Goal: Information Seeking & Learning: Learn about a topic

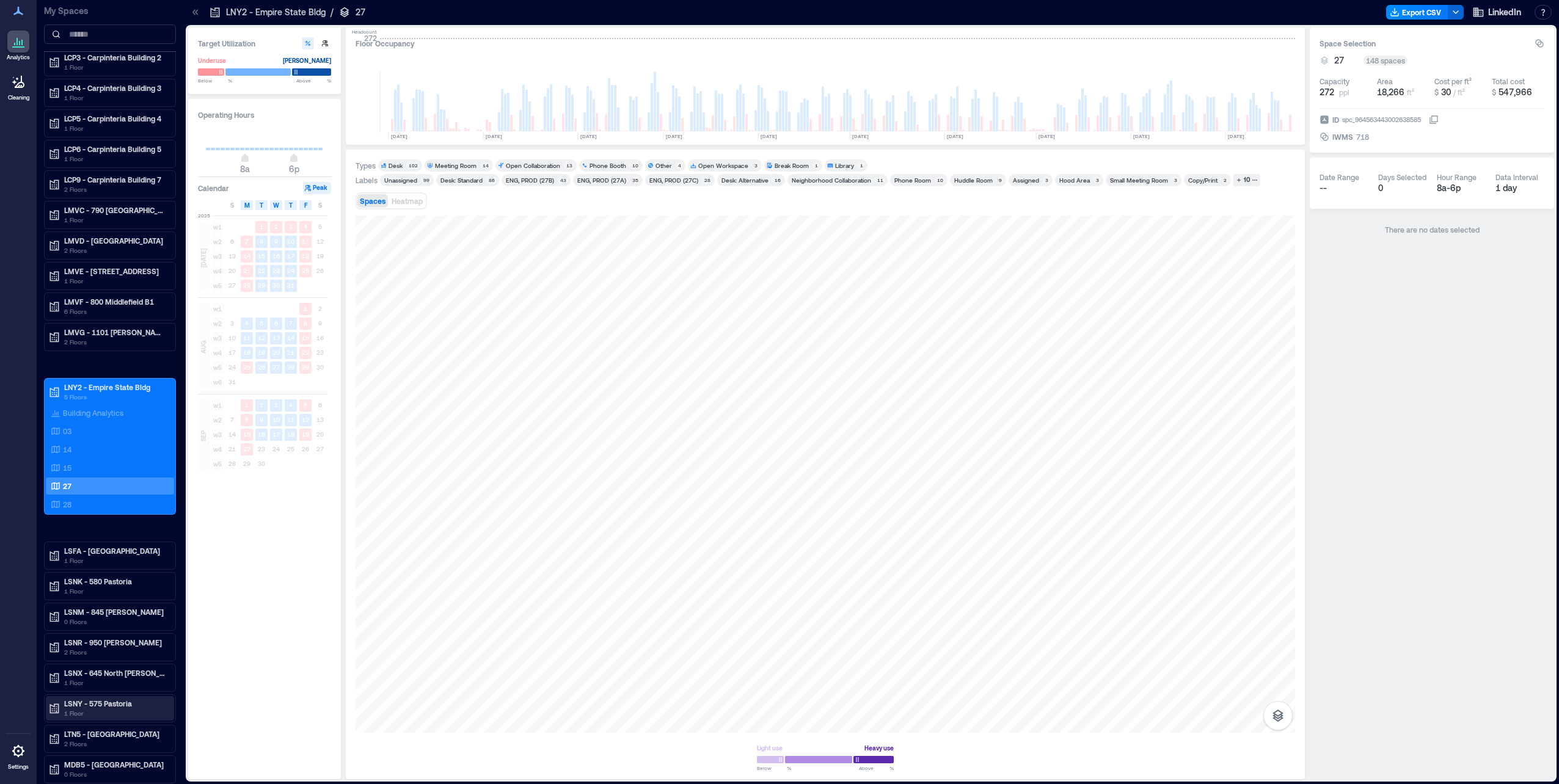
scroll to position [163, 0]
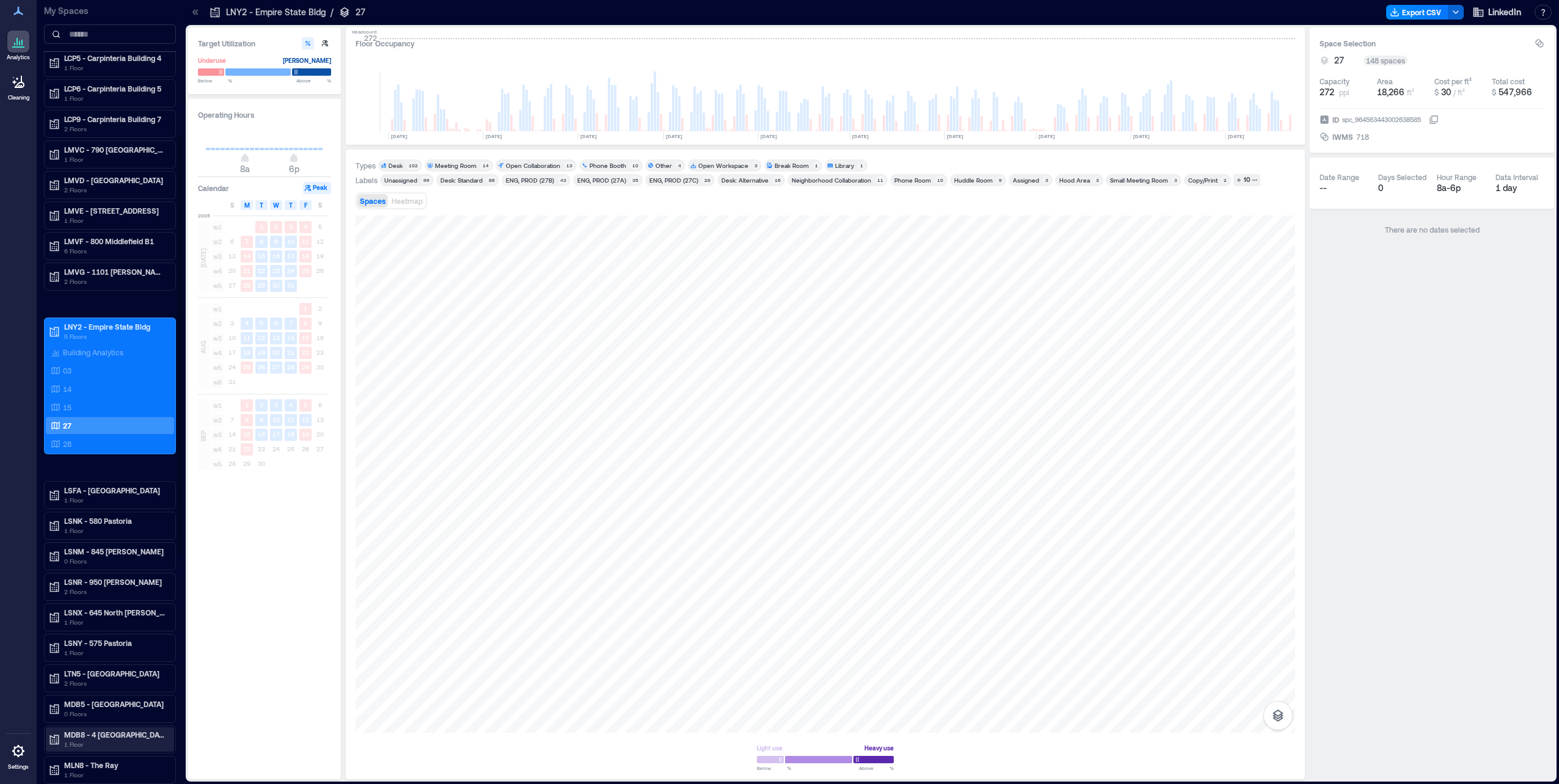
click at [129, 737] on p "MDB8 - 4 [GEOGRAPHIC_DATA]" at bounding box center [115, 735] width 103 height 9
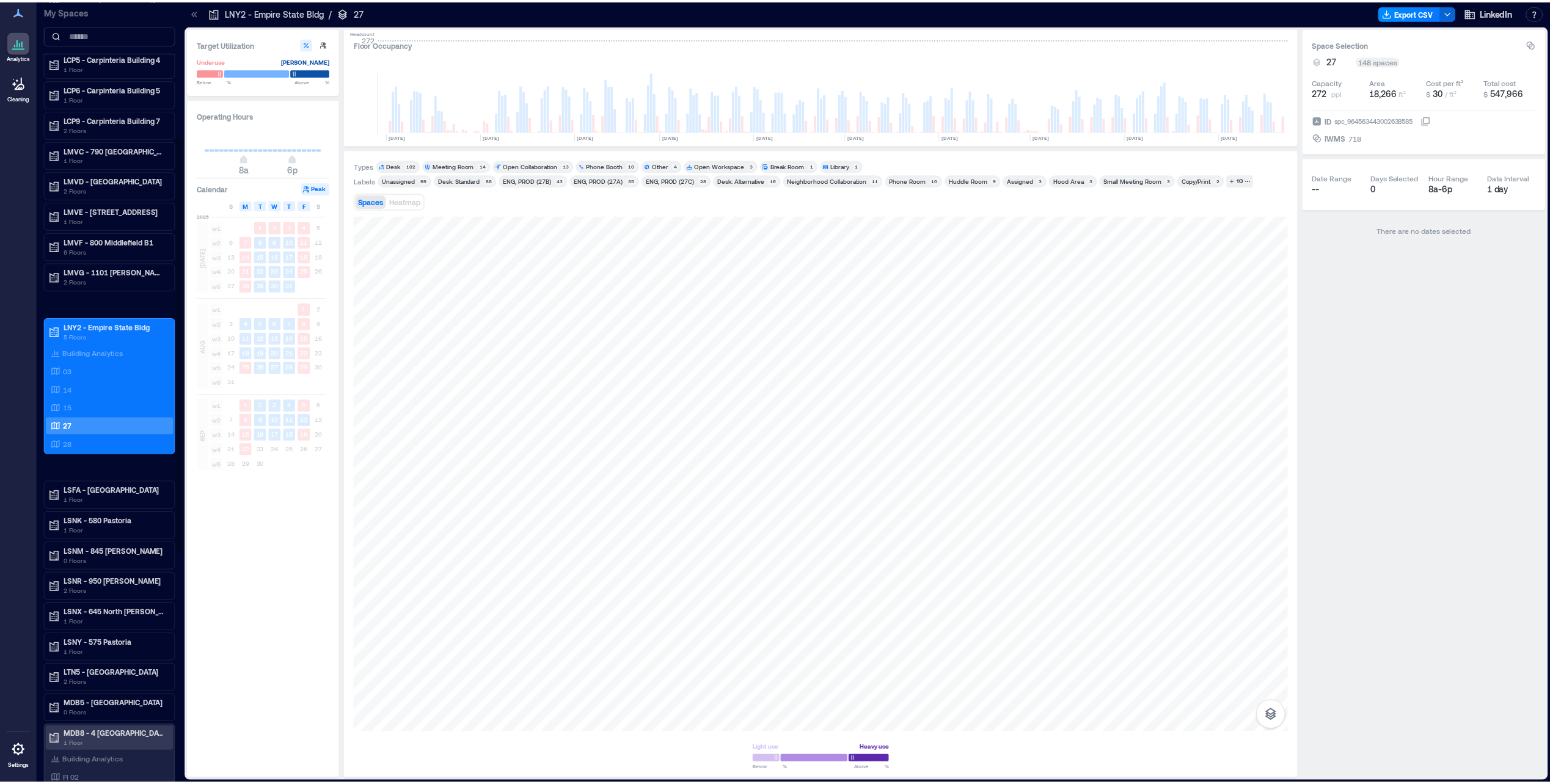
scroll to position [198, 0]
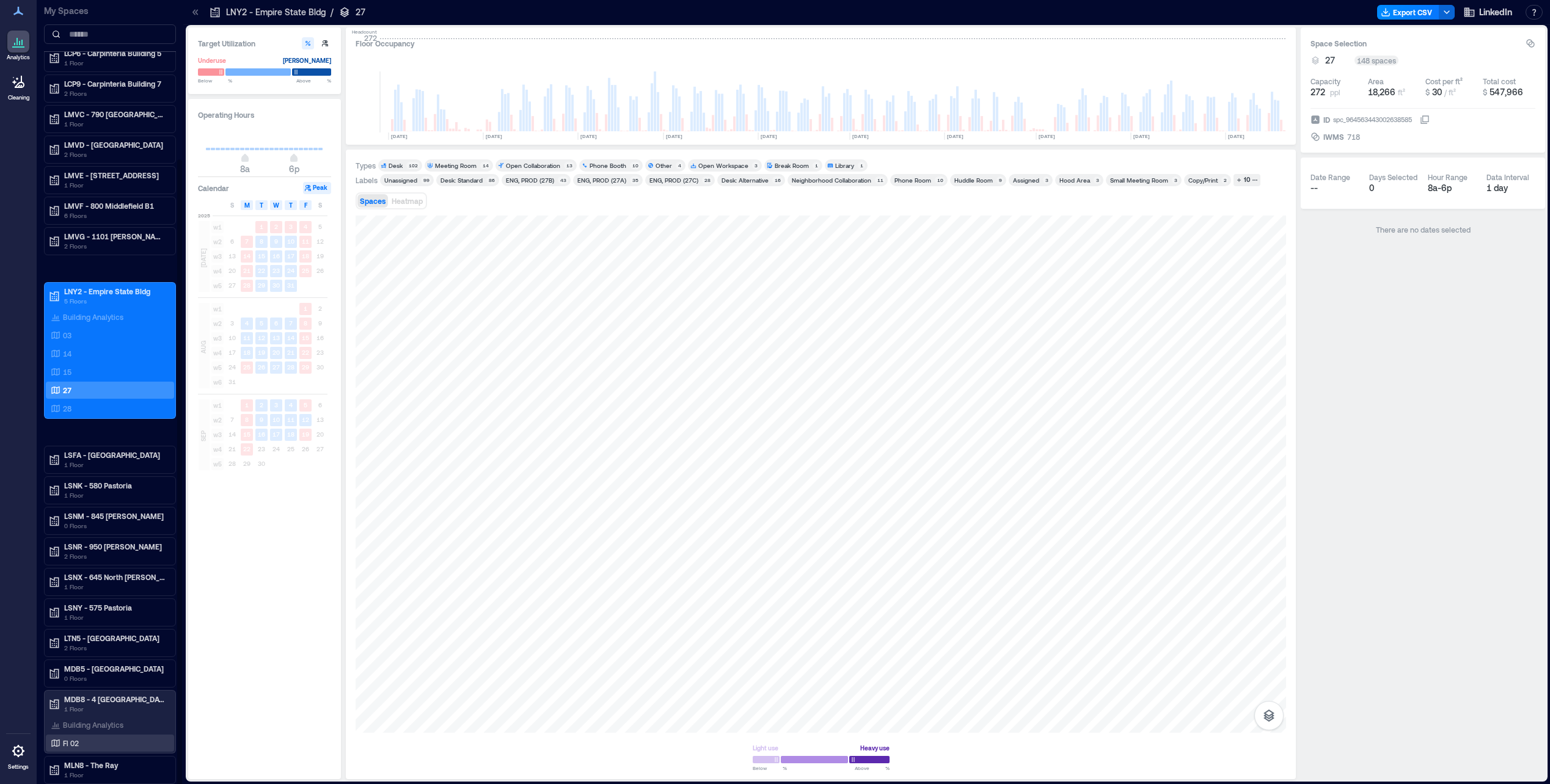
click at [117, 743] on div "Fl 02" at bounding box center [108, 742] width 119 height 12
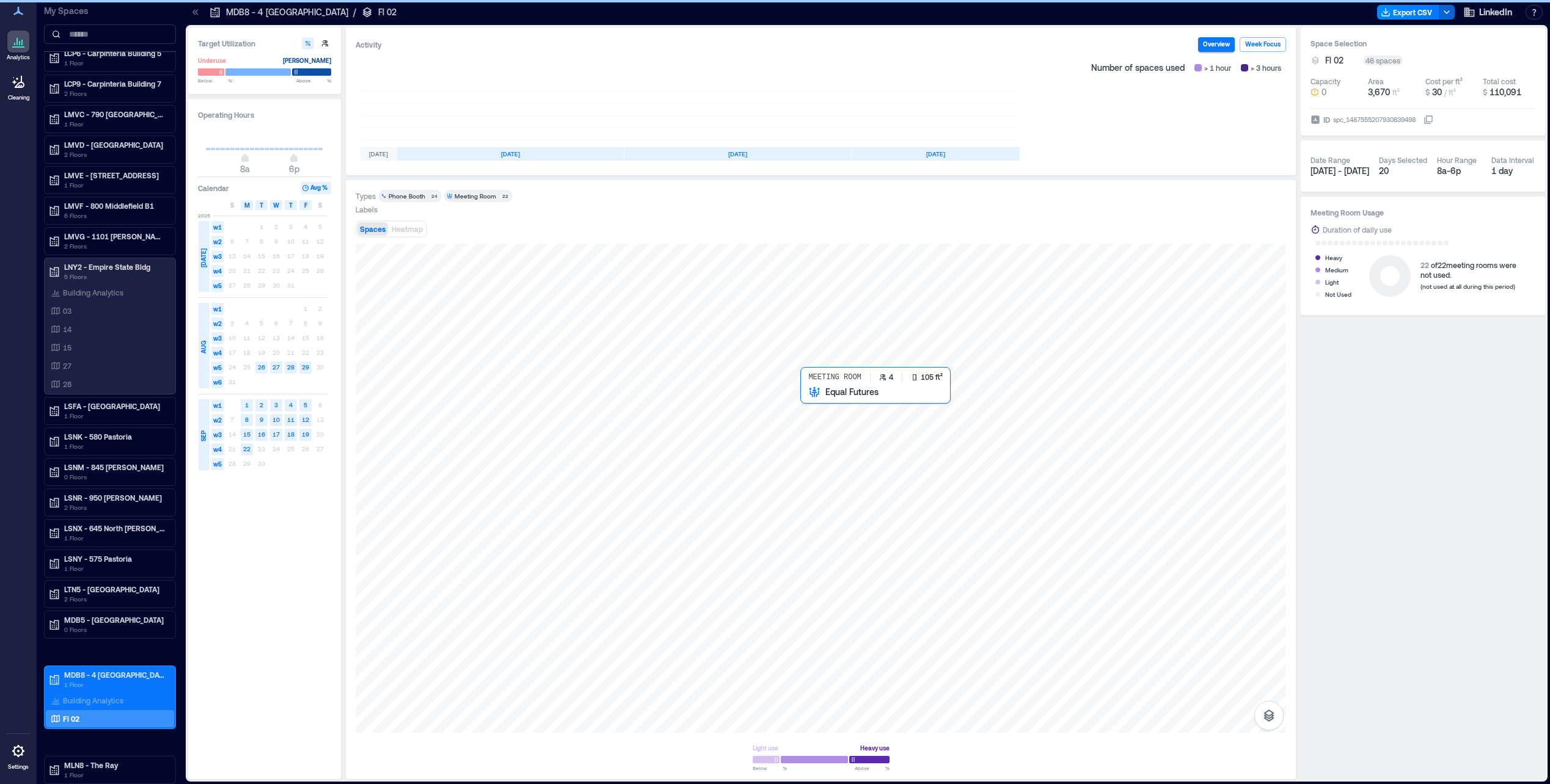
click at [806, 406] on div at bounding box center [821, 488] width 931 height 489
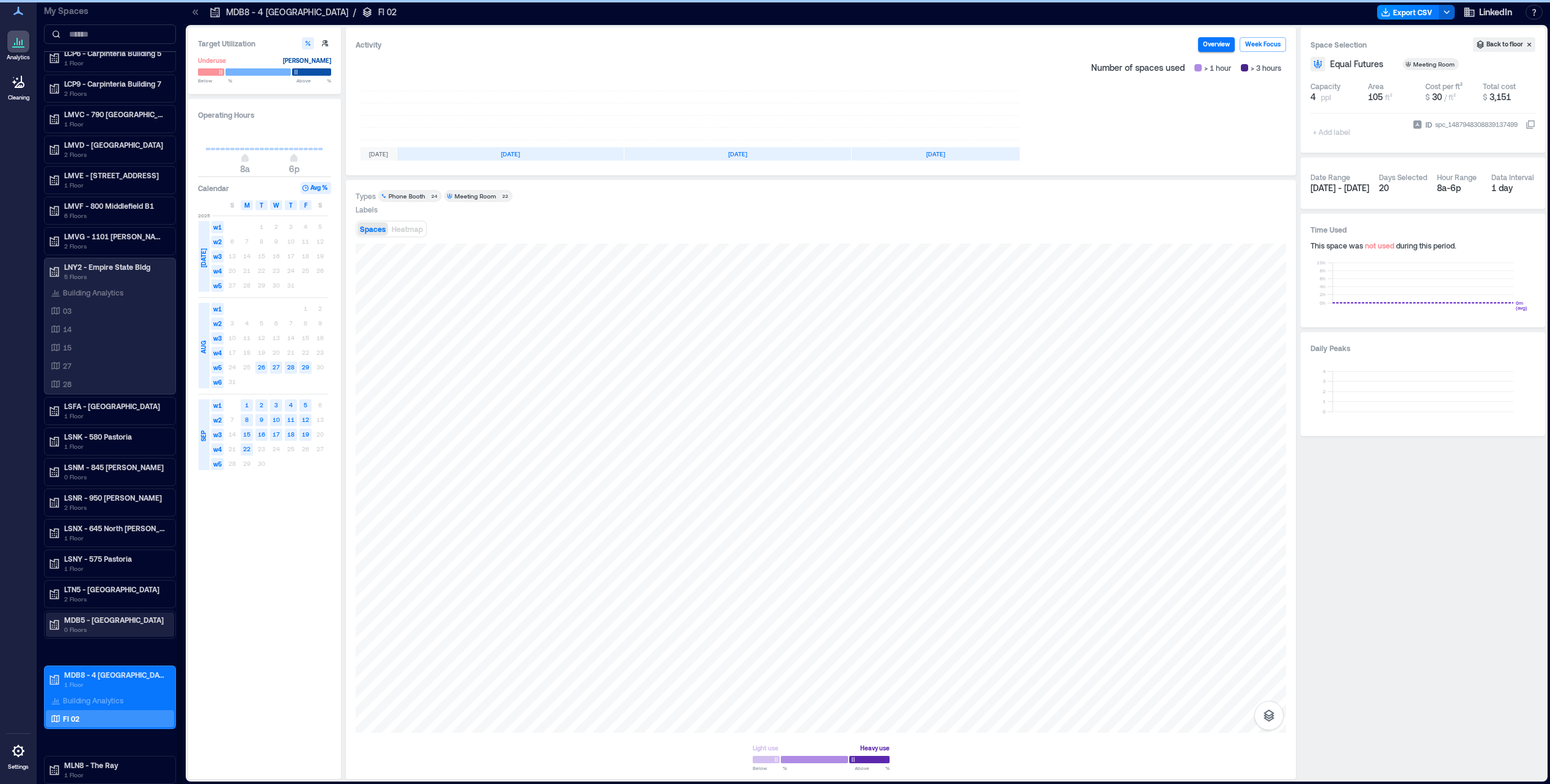
click at [132, 619] on p "MDB5 - [GEOGRAPHIC_DATA]" at bounding box center [115, 620] width 103 height 9
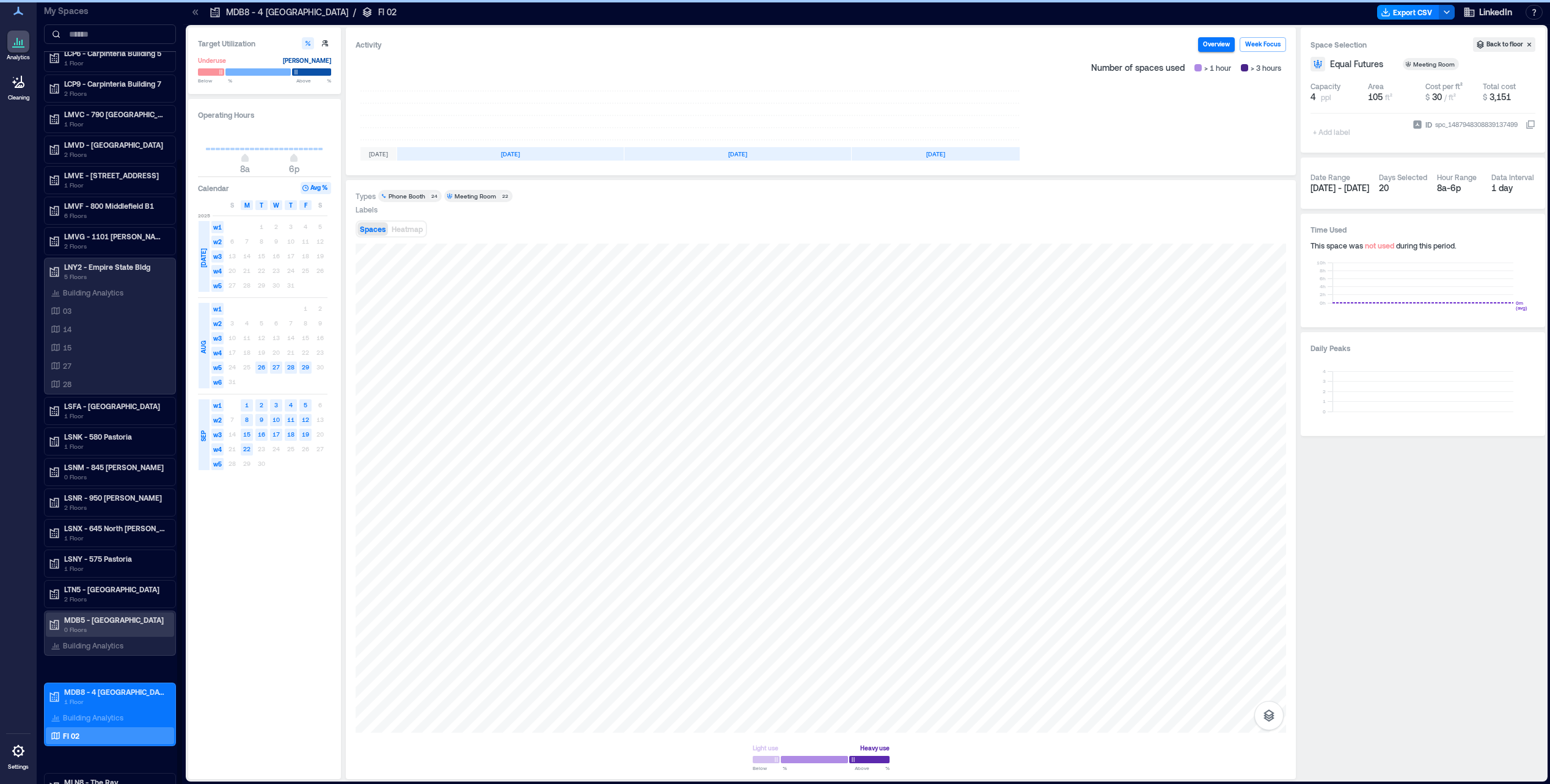
click at [132, 619] on p "MDB5 - [GEOGRAPHIC_DATA]" at bounding box center [115, 620] width 103 height 9
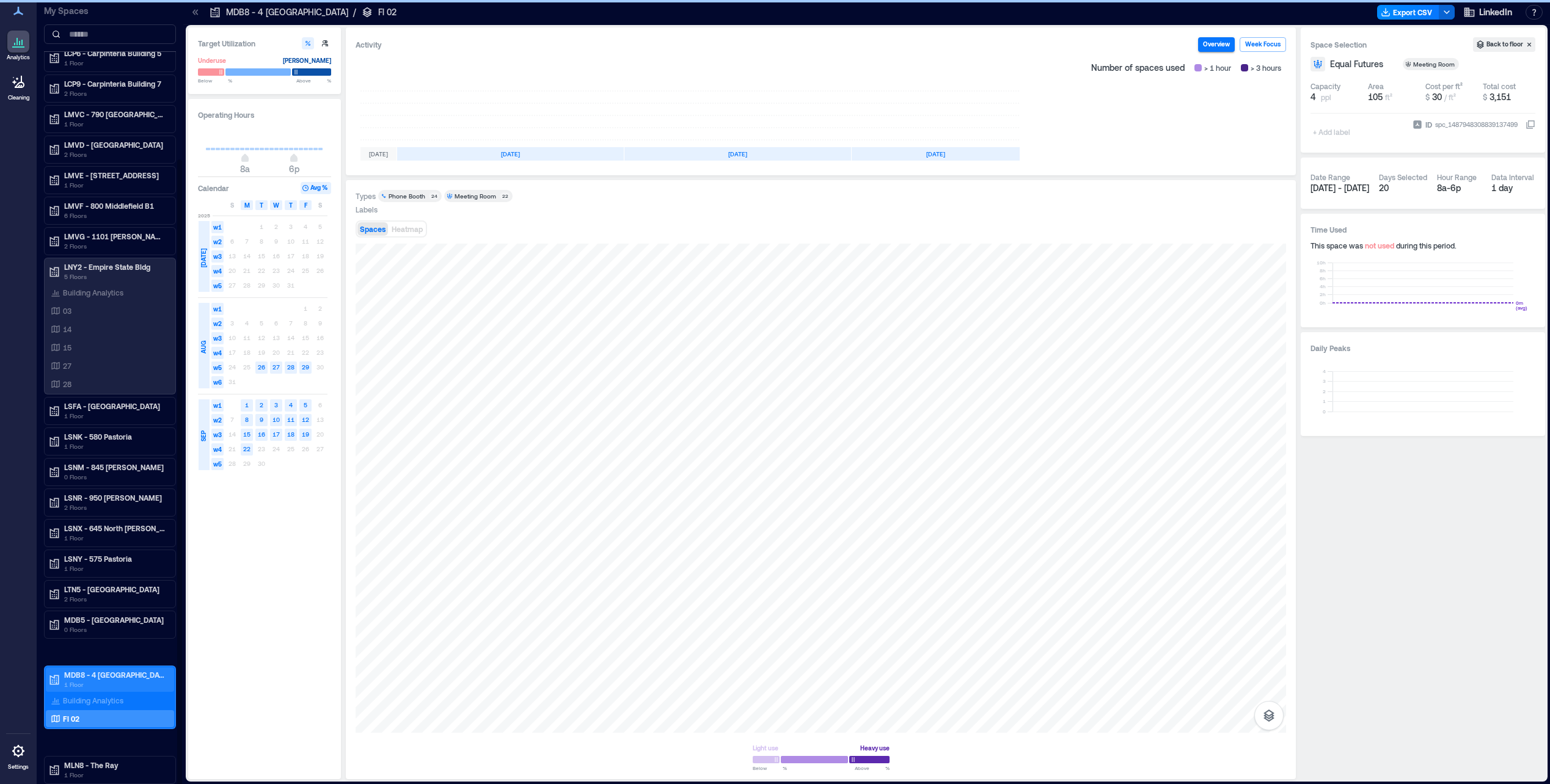
click at [129, 672] on p "MDB8 - 4 [GEOGRAPHIC_DATA]" at bounding box center [115, 675] width 103 height 9
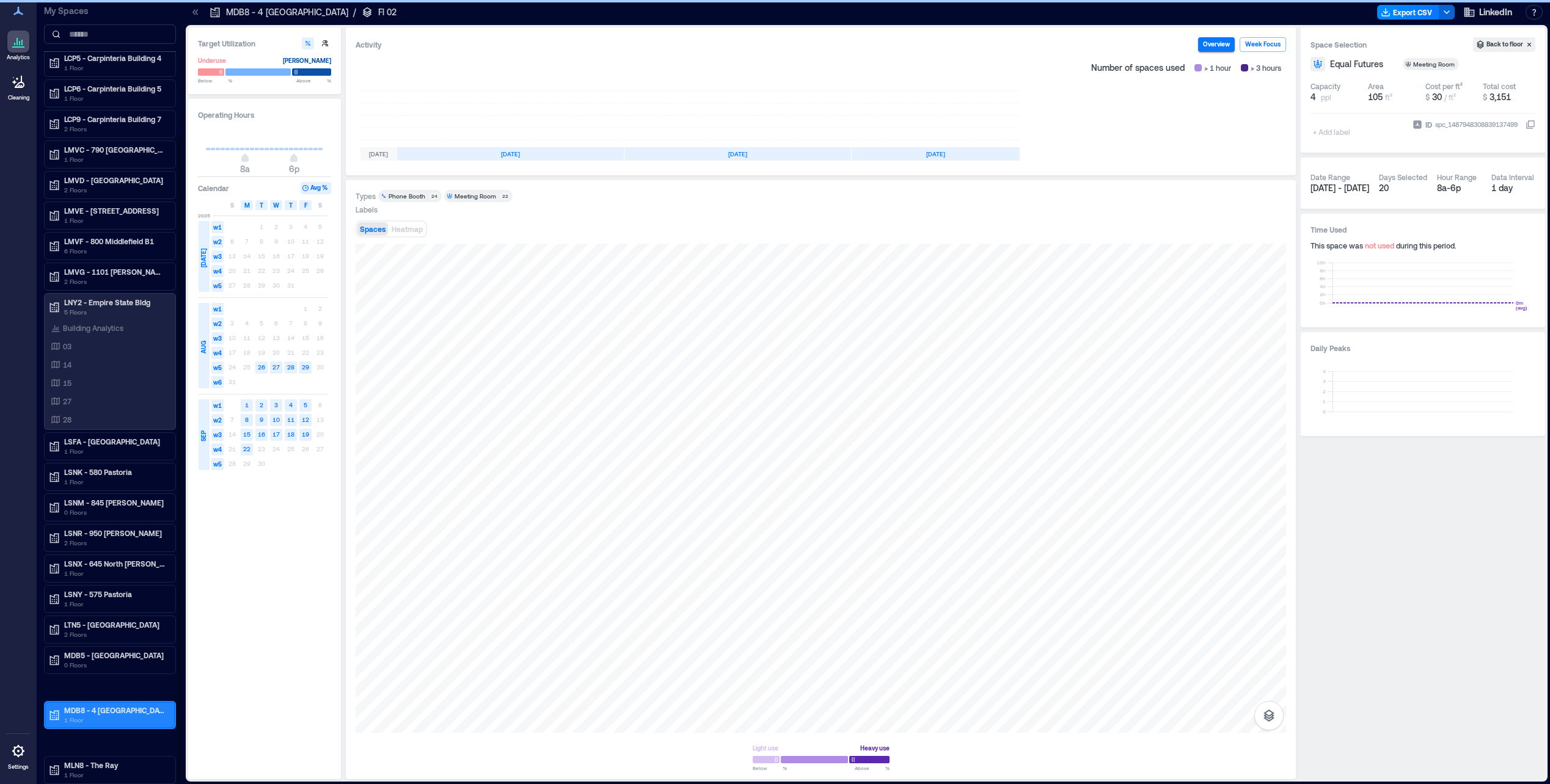
scroll to position [163, 0]
click at [119, 768] on p "MLN8 - The Ray" at bounding box center [115, 765] width 103 height 9
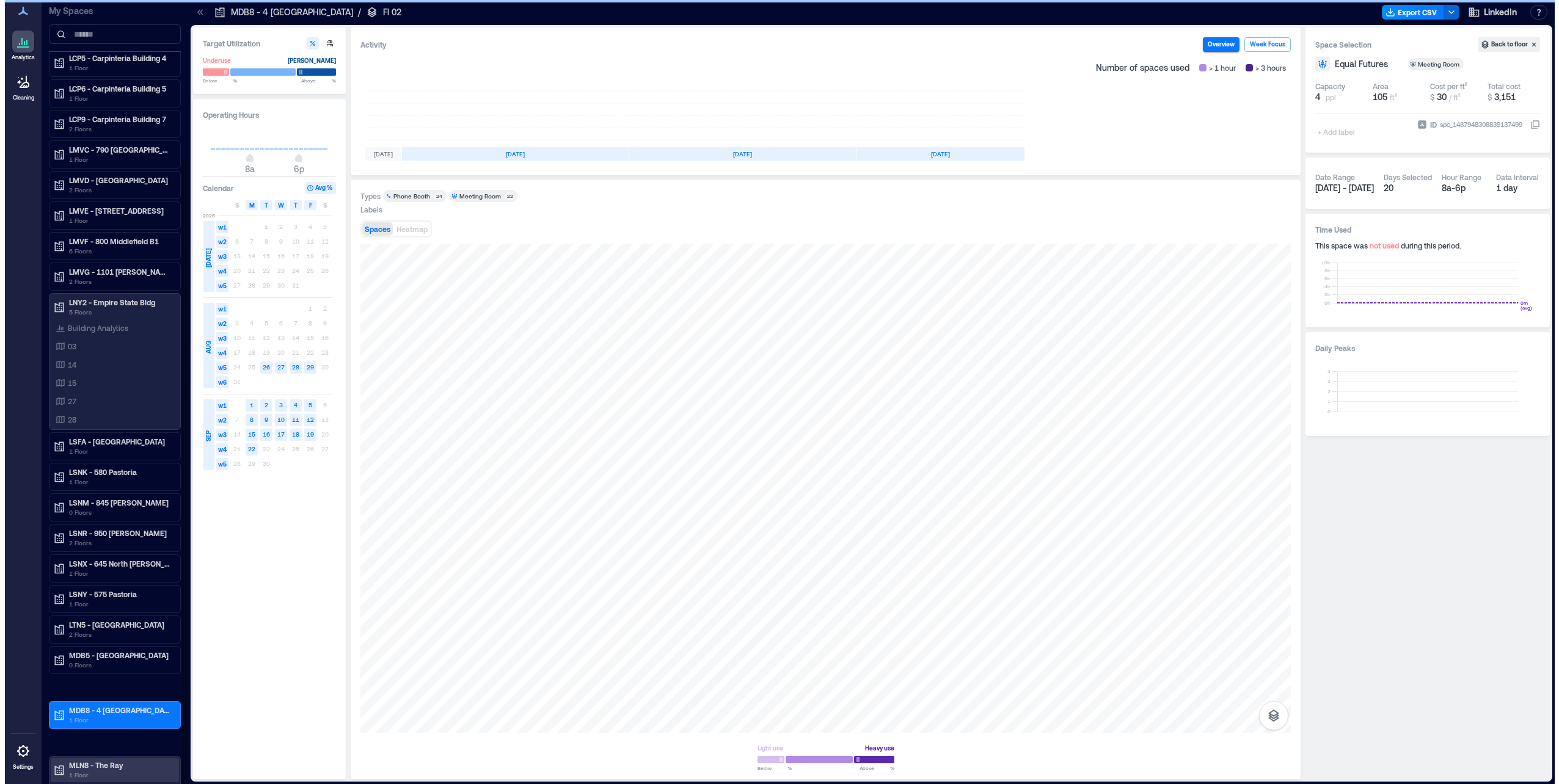
scroll to position [198, 0]
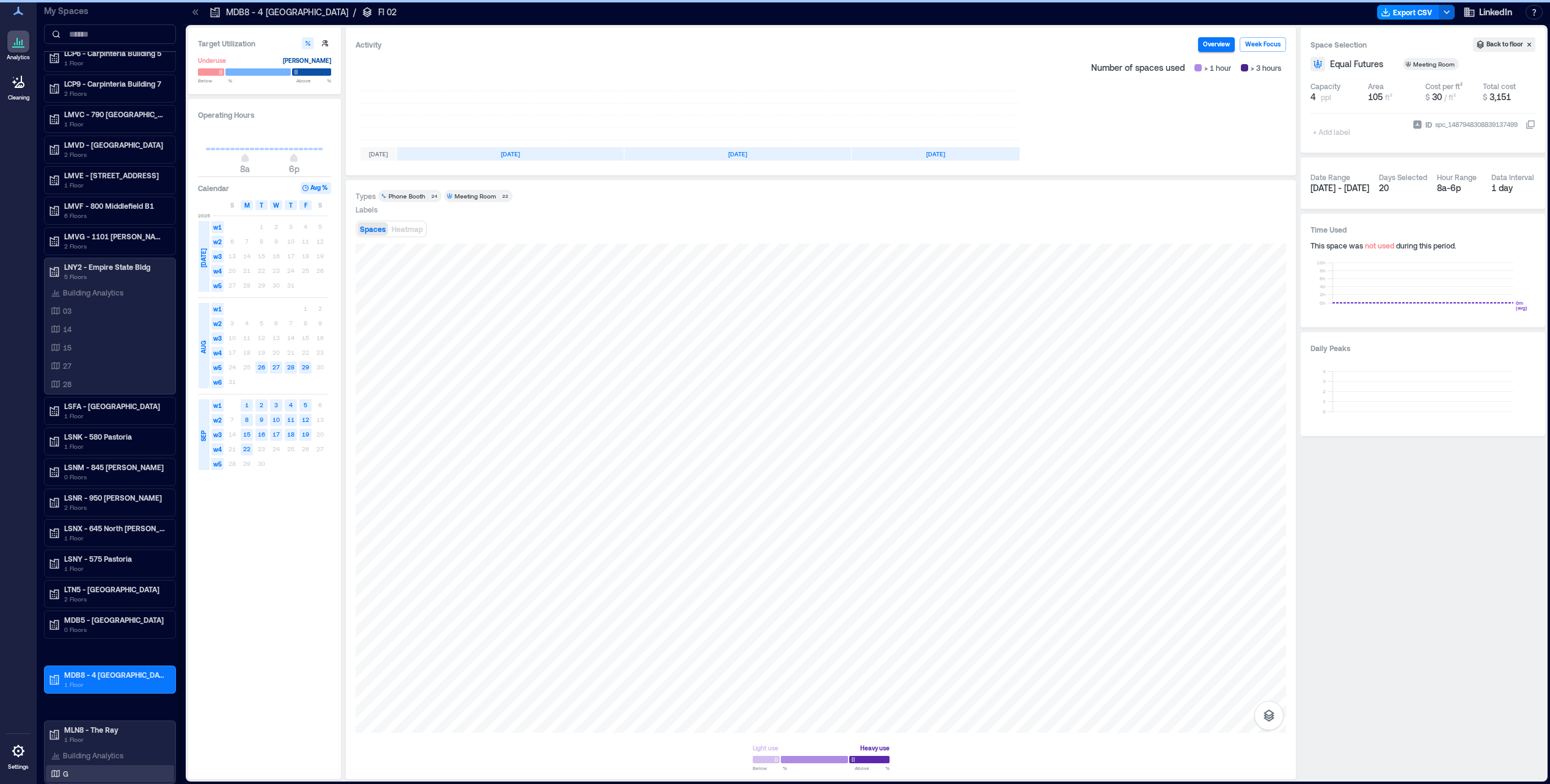
click at [117, 766] on div "G" at bounding box center [110, 774] width 128 height 17
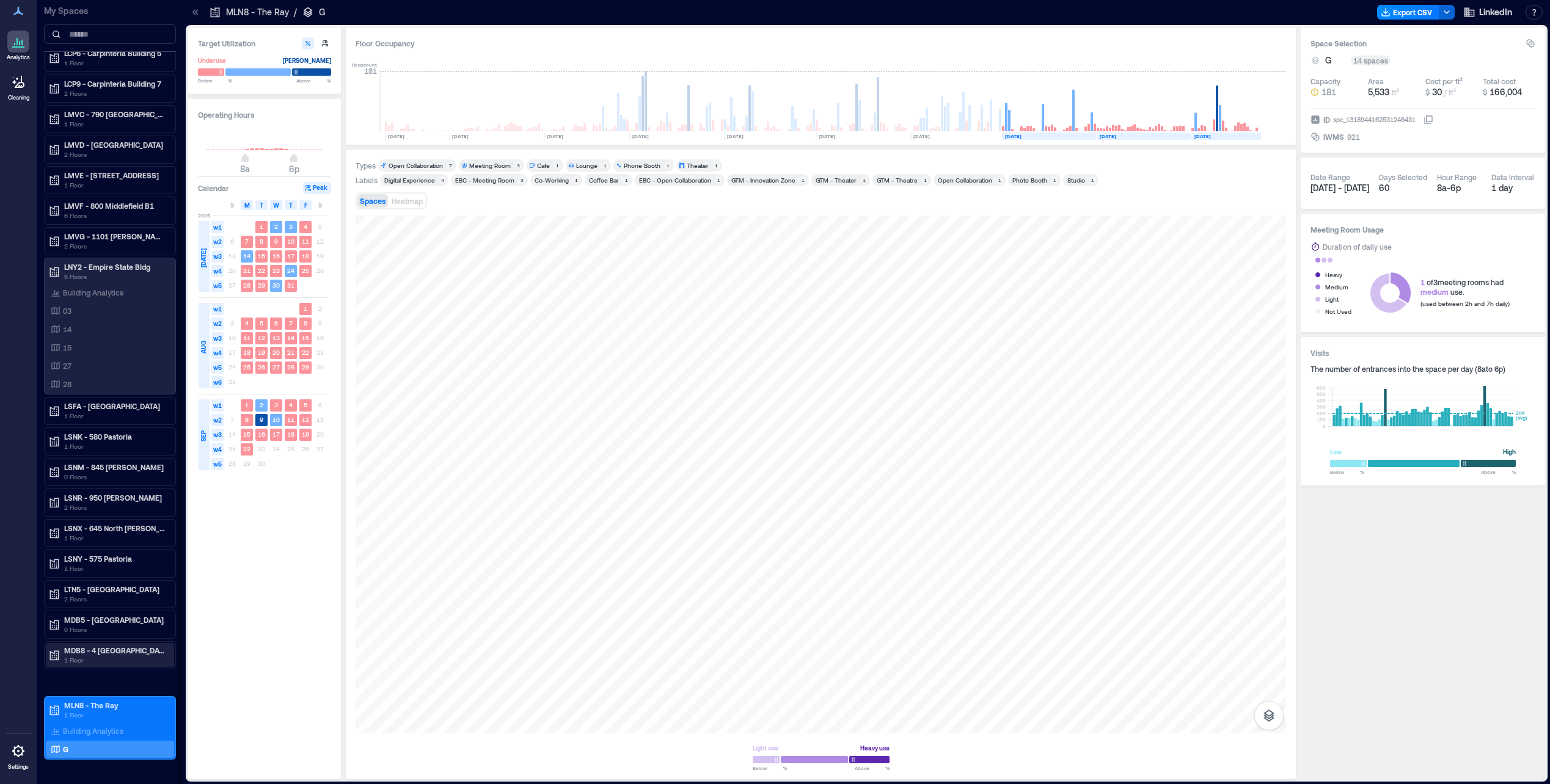
click at [119, 646] on p "MDB8 - 4 [GEOGRAPHIC_DATA]" at bounding box center [115, 650] width 103 height 9
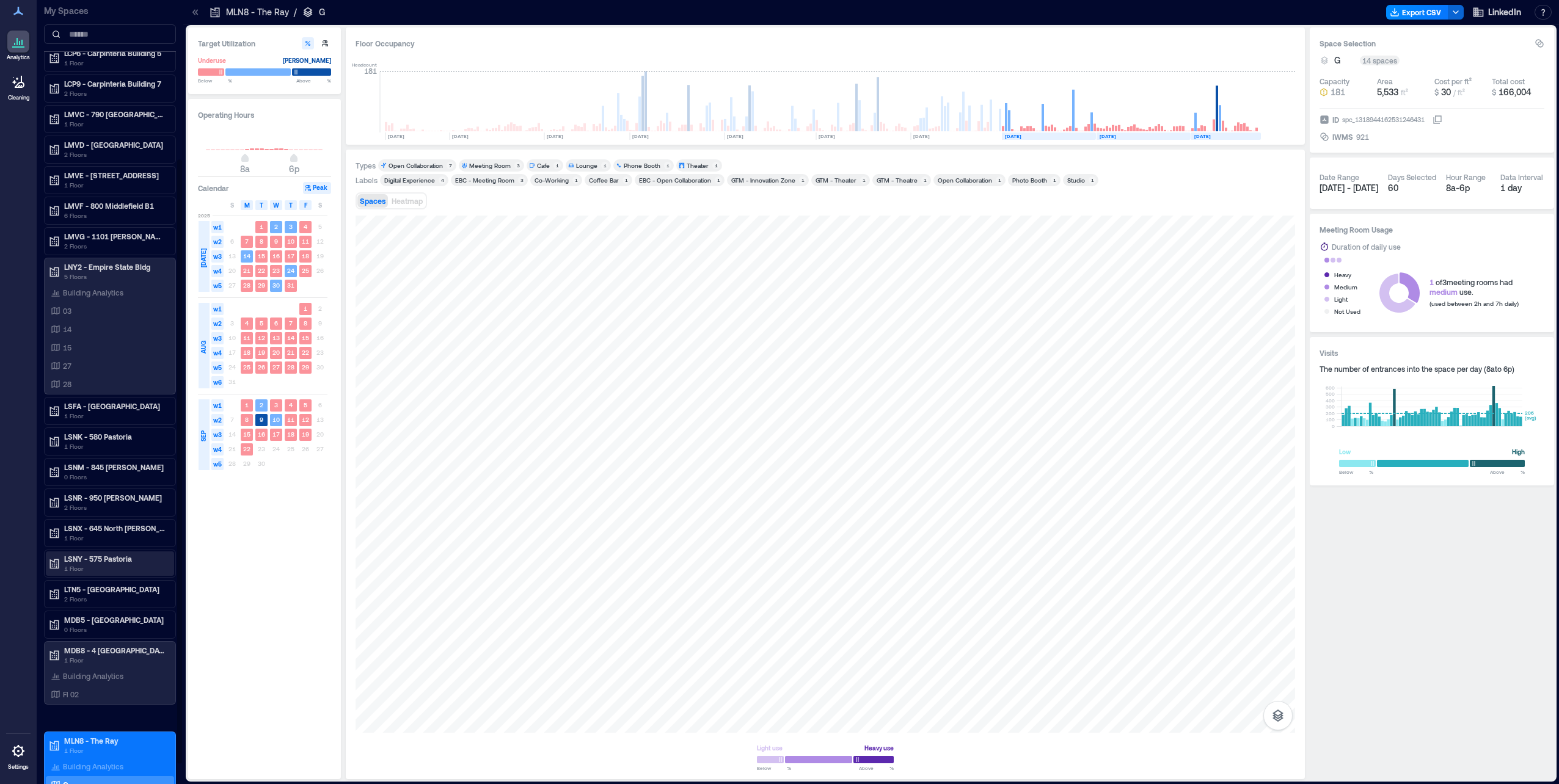
click at [107, 568] on p "1 Floor" at bounding box center [115, 568] width 103 height 9
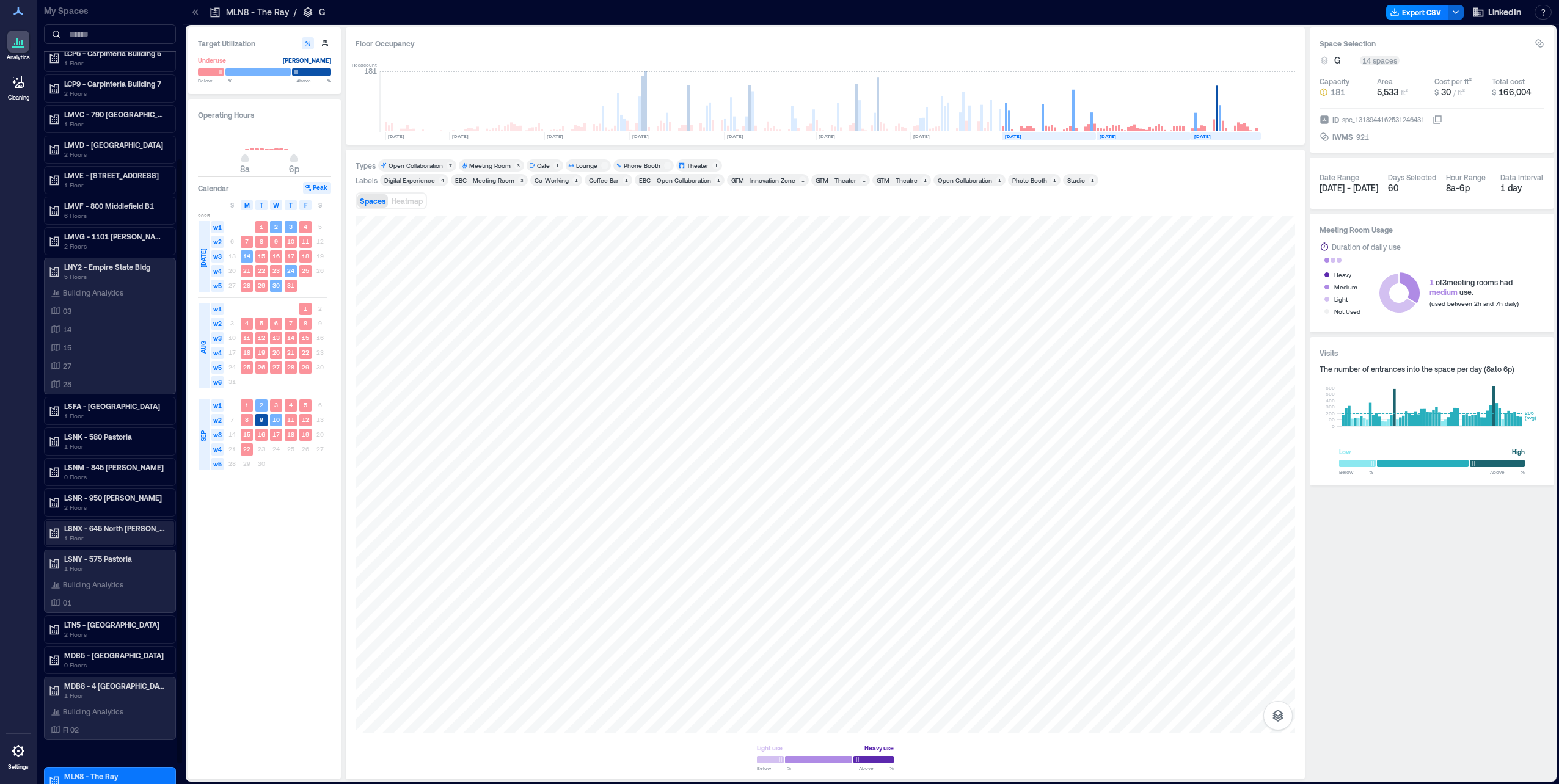
click at [104, 535] on p "1 Floor" at bounding box center [115, 538] width 103 height 9
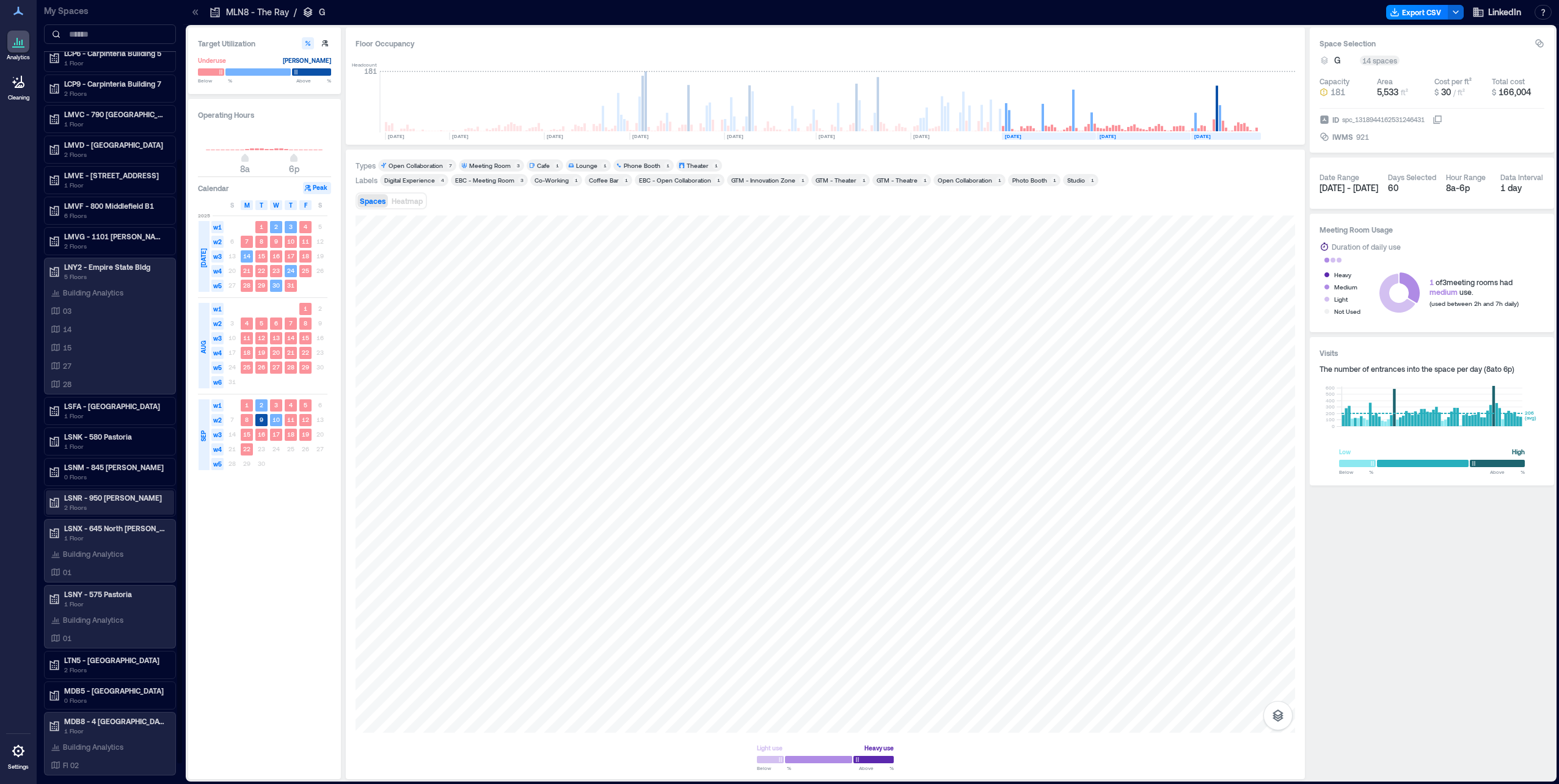
click at [101, 496] on p "LSNR - 950 [PERSON_NAME]" at bounding box center [115, 497] width 103 height 9
